Goal: Task Accomplishment & Management: Manage account settings

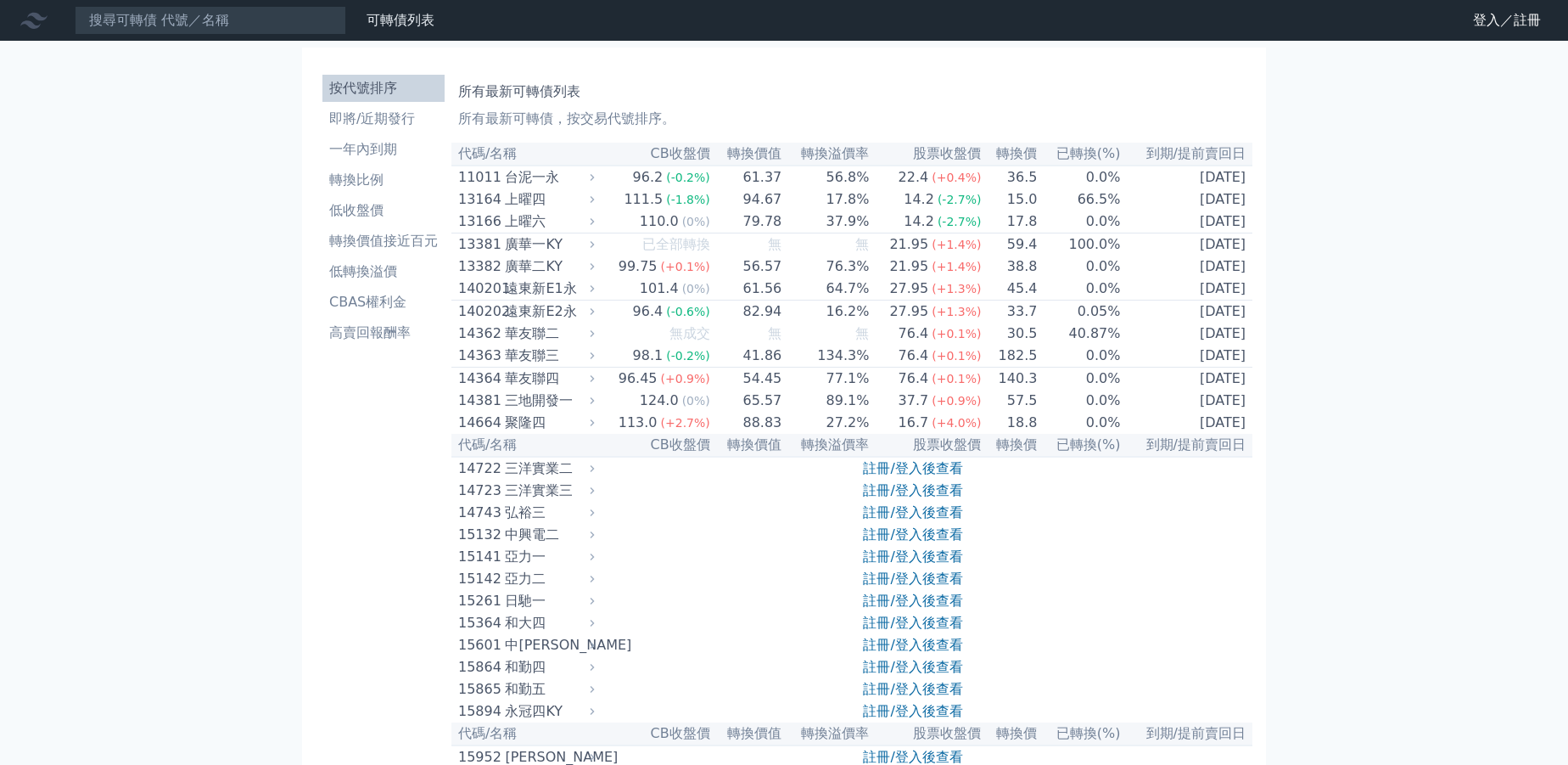
click at [1491, 16] on link "登入／註冊" at bounding box center [1507, 21] width 95 height 27
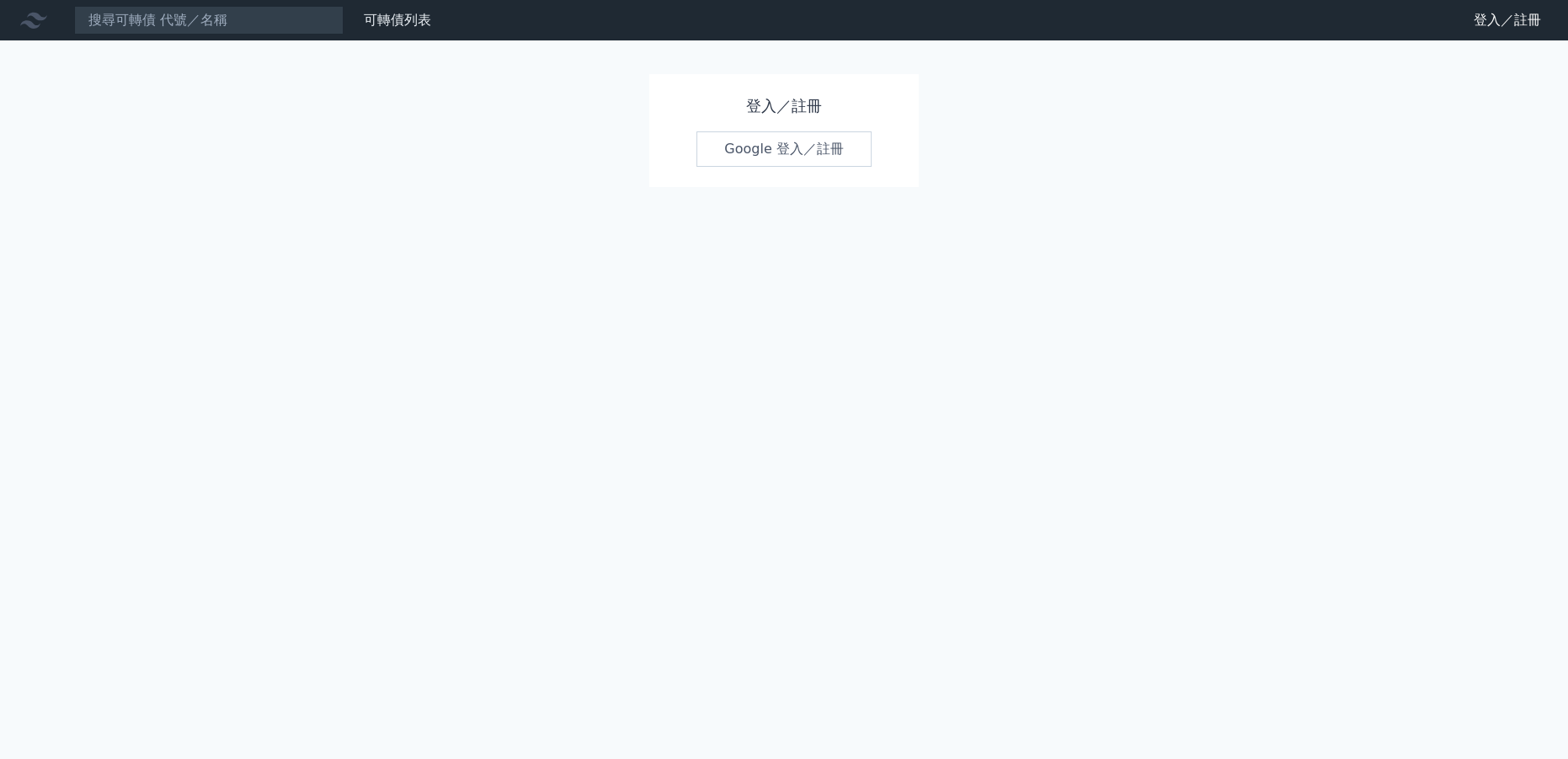
drag, startPoint x: 803, startPoint y: 150, endPoint x: 805, endPoint y: 138, distance: 12.2
click at [804, 150] on link "Google 登入／註冊" at bounding box center [784, 149] width 175 height 35
